Goal: Task Accomplishment & Management: Use online tool/utility

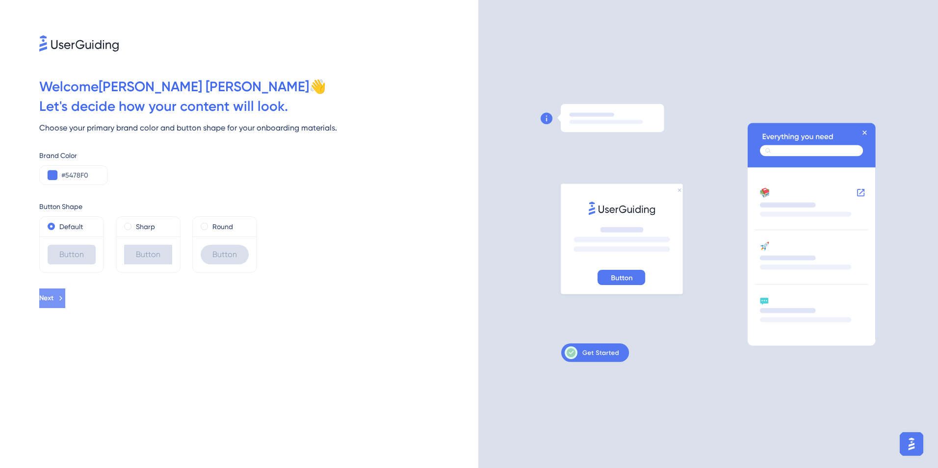
click at [53, 299] on span "Next" at bounding box center [46, 298] width 14 height 12
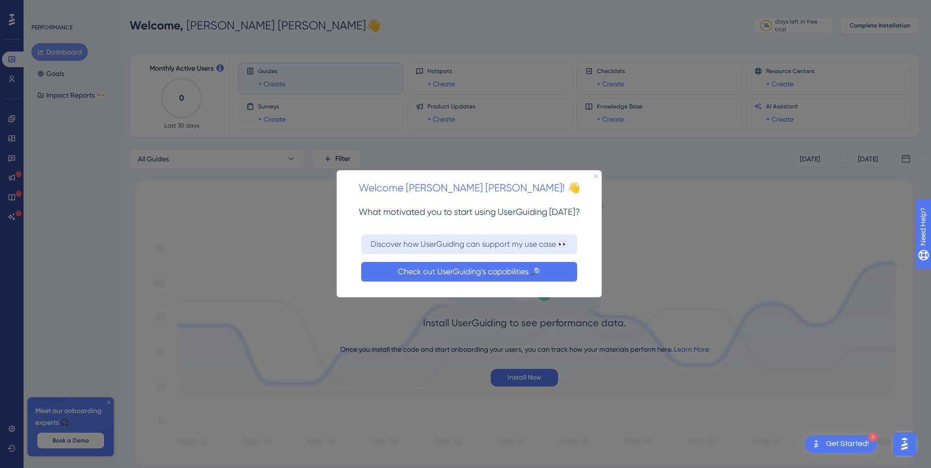
click at [469, 274] on button "Check out UserGuiding’s capabilities 🔎" at bounding box center [469, 272] width 216 height 20
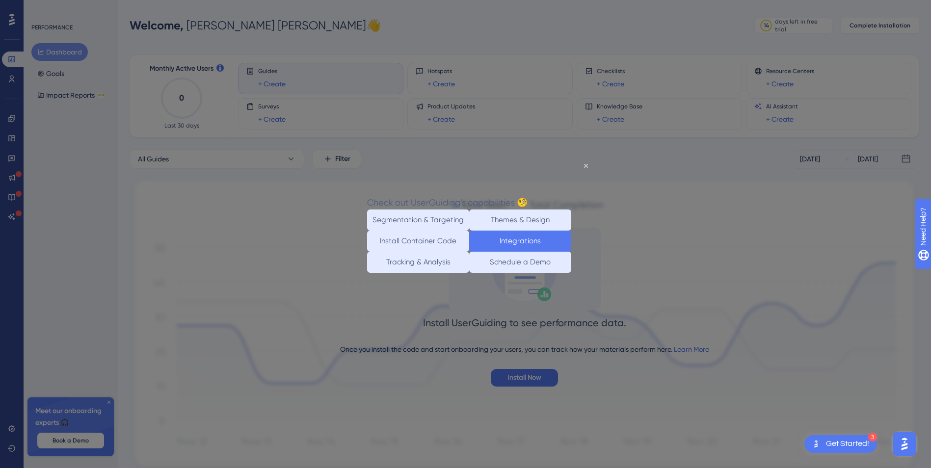
click at [538, 245] on button "Integrations" at bounding box center [520, 240] width 102 height 21
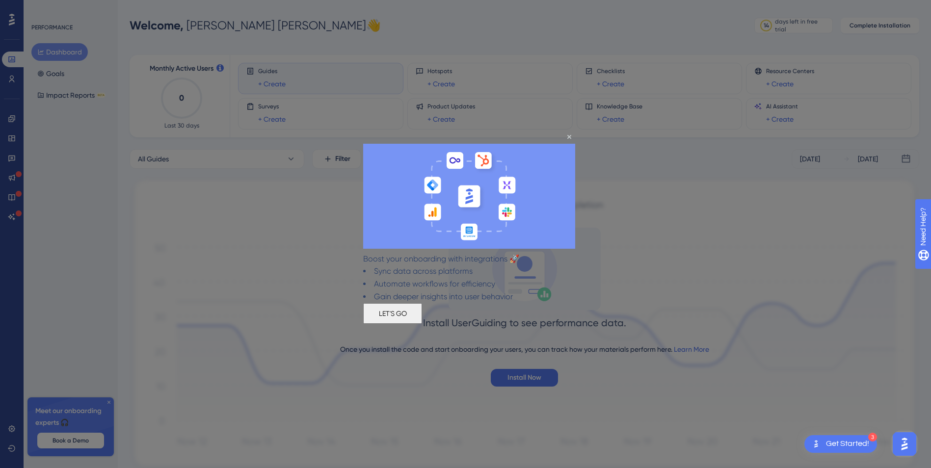
click at [422, 314] on button "LET'S GO" at bounding box center [392, 313] width 59 height 21
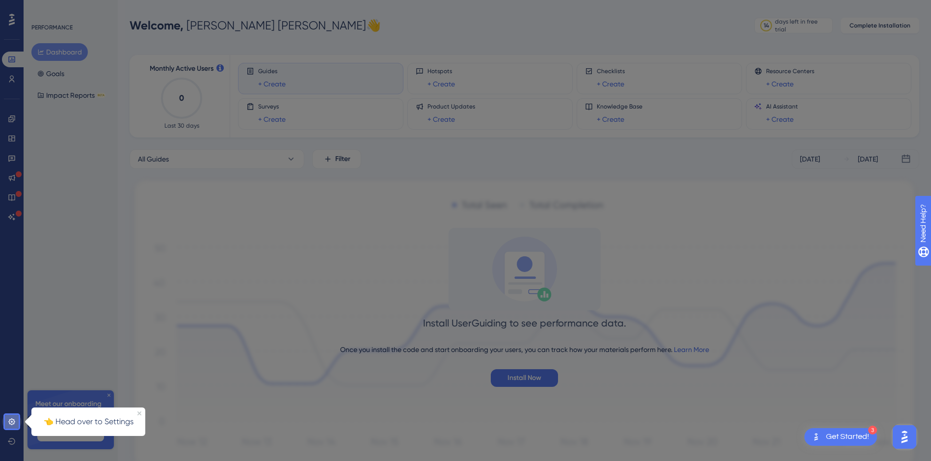
click at [10, 422] on icon at bounding box center [12, 422] width 8 height 8
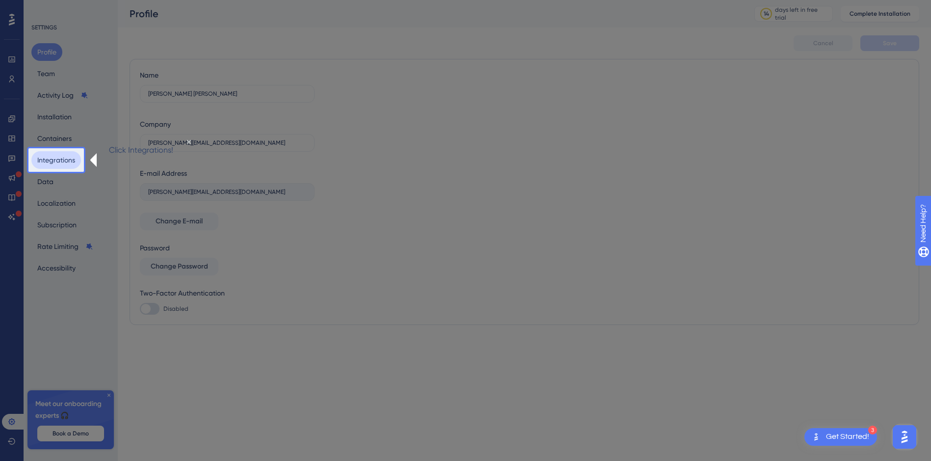
click at [64, 163] on button "Integrations" at bounding box center [56, 160] width 50 height 18
